Goal: Contribute content: Add original content to the website for others to see

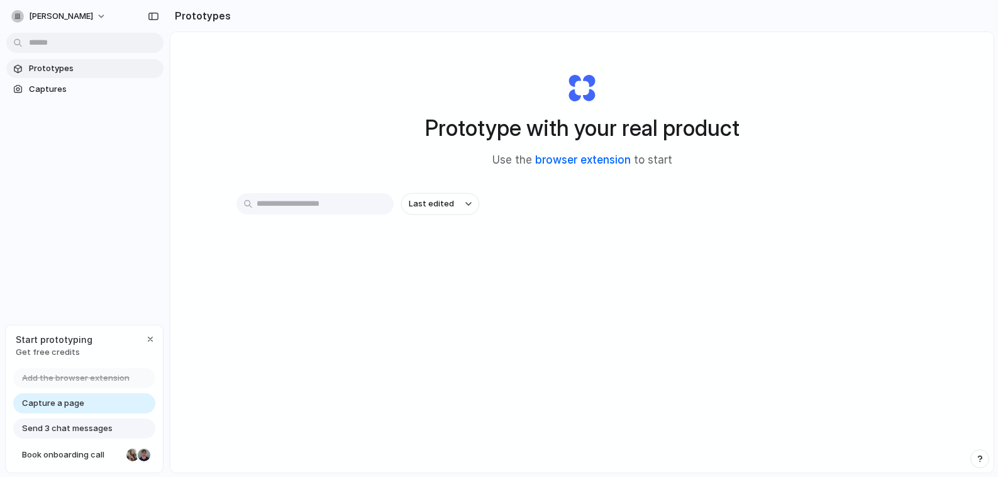
click at [582, 160] on link "browser extension" at bounding box center [583, 159] width 96 height 13
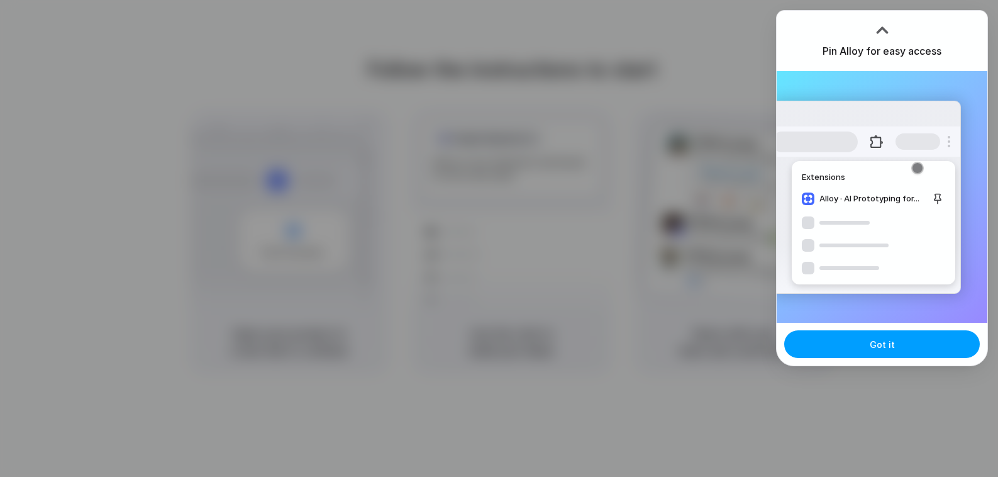
click at [896, 341] on button "Got it" at bounding box center [882, 344] width 196 height 28
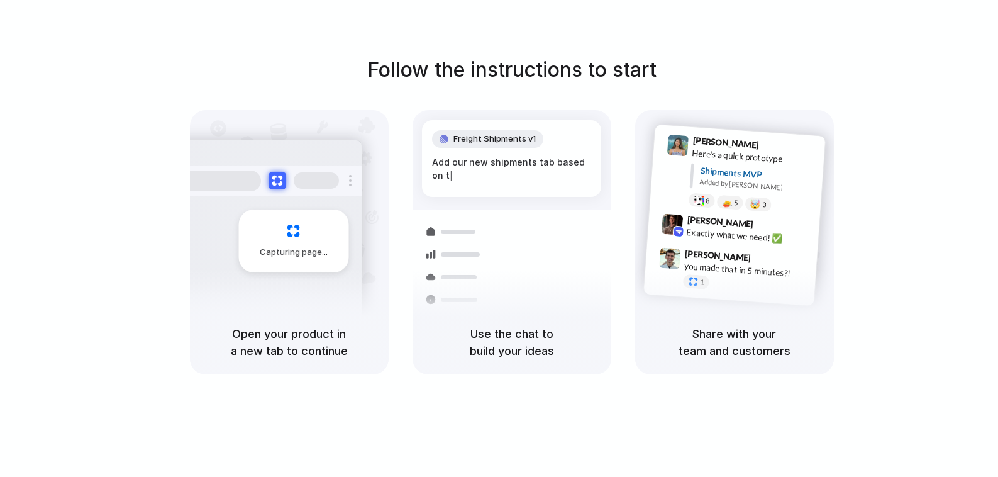
click at [299, 242] on div "Capturing page" at bounding box center [293, 240] width 110 height 63
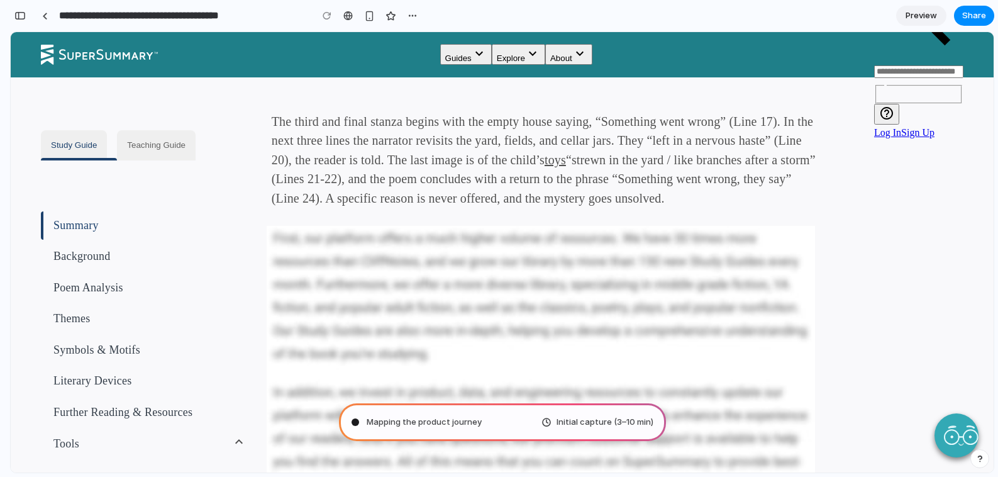
scroll to position [2363, 0]
